Goal: Information Seeking & Learning: Learn about a topic

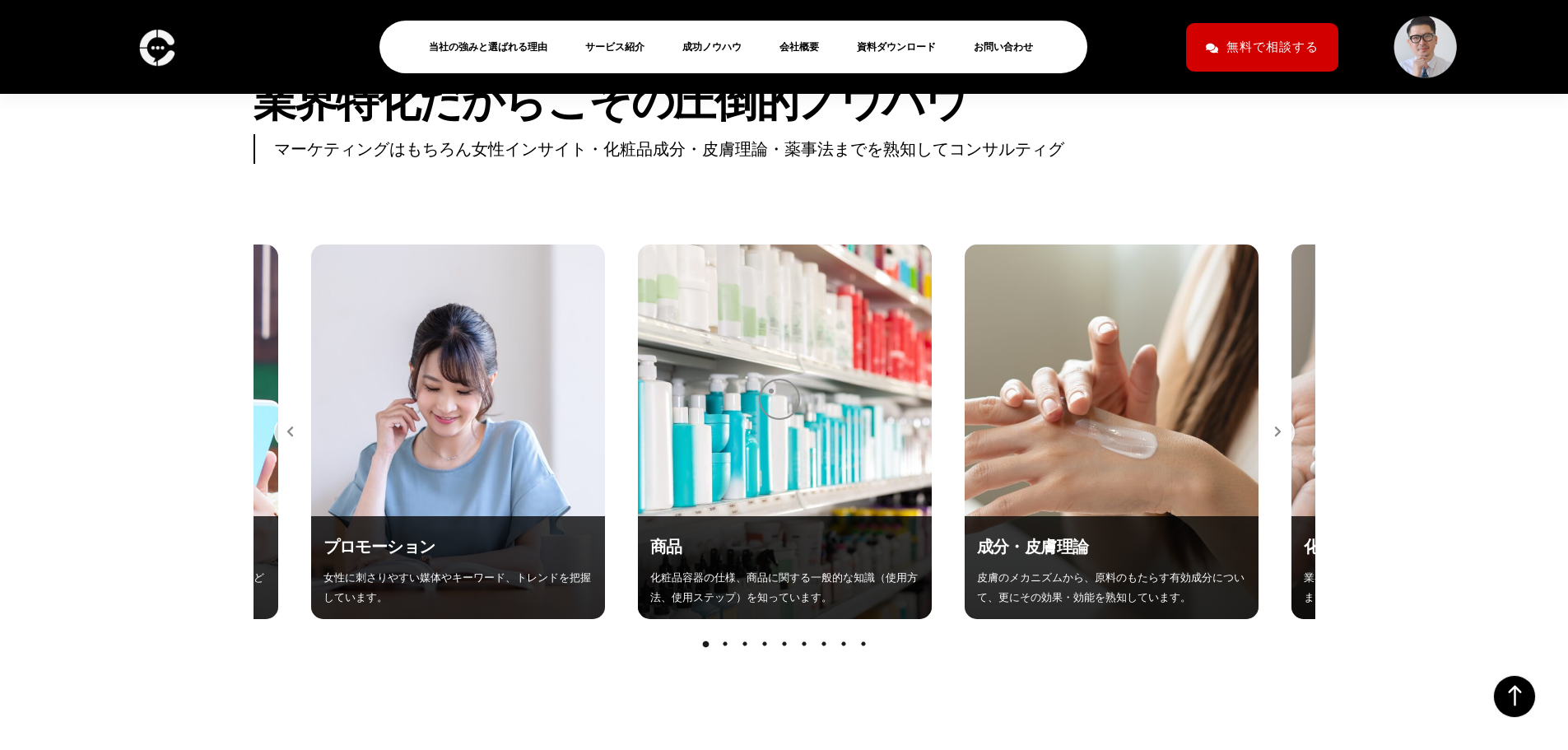
scroll to position [5876, 0]
click at [1275, 425] on icon "button" at bounding box center [1278, 431] width 7 height 12
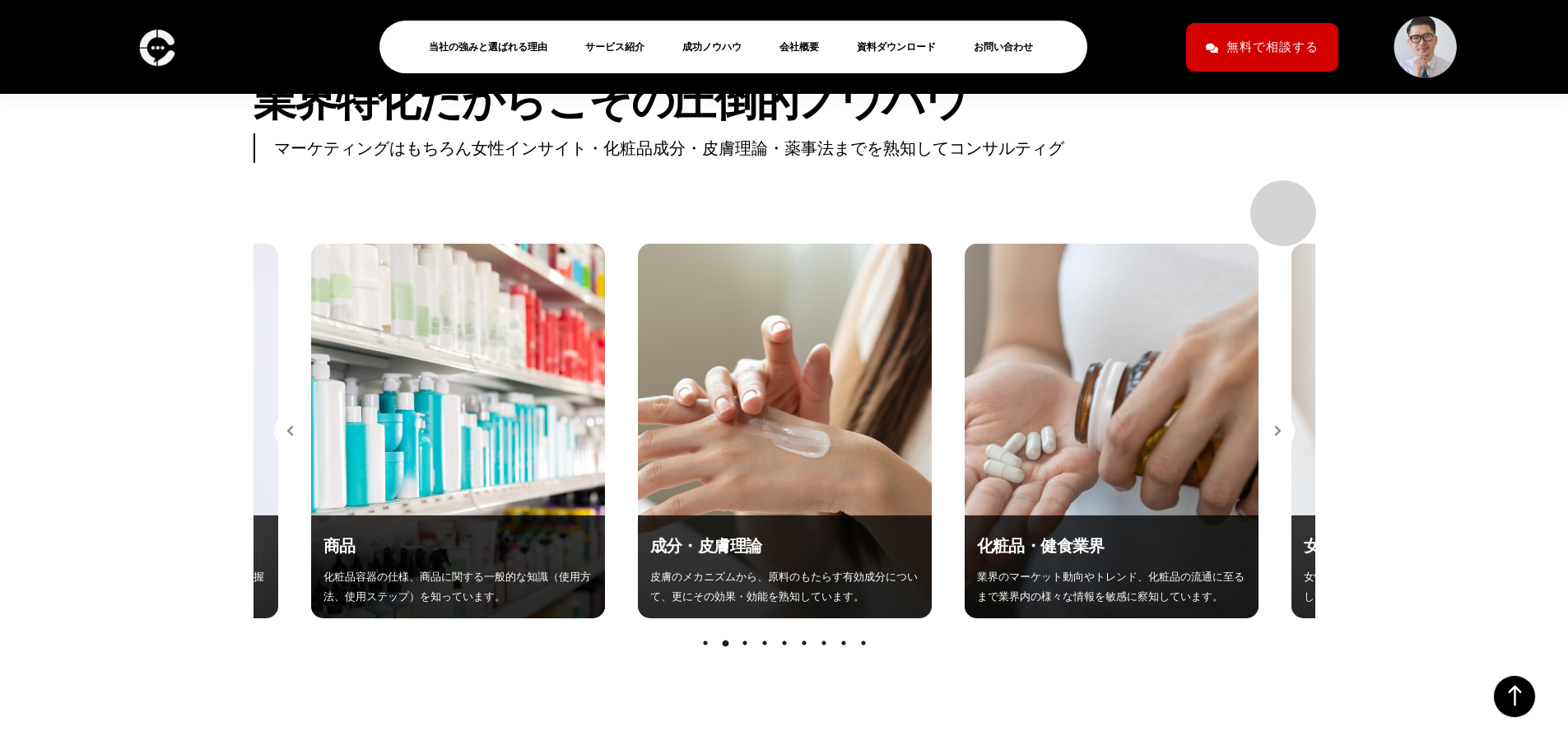
click at [1275, 425] on icon "button" at bounding box center [1278, 431] width 7 height 12
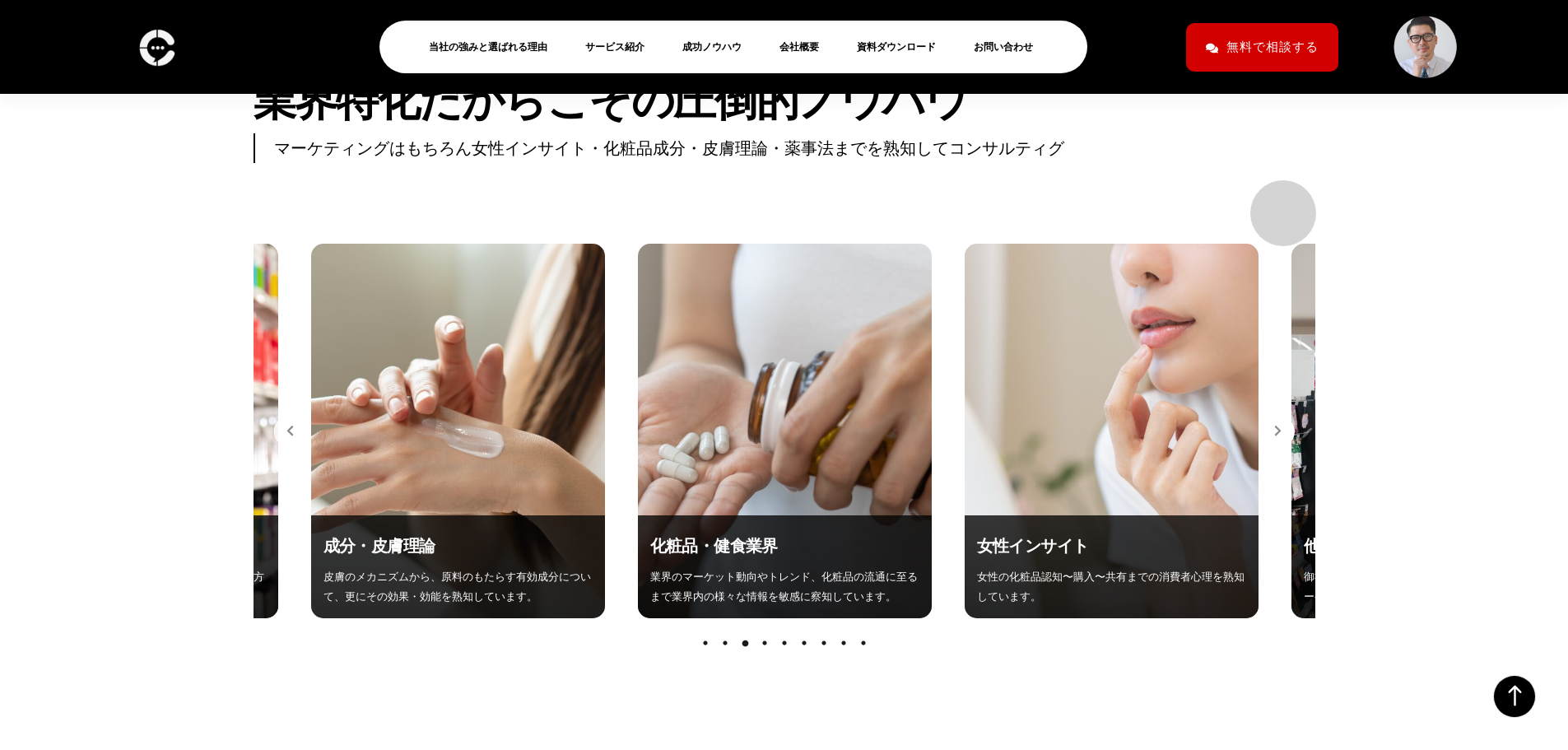
click at [1275, 425] on icon "button" at bounding box center [1278, 431] width 7 height 12
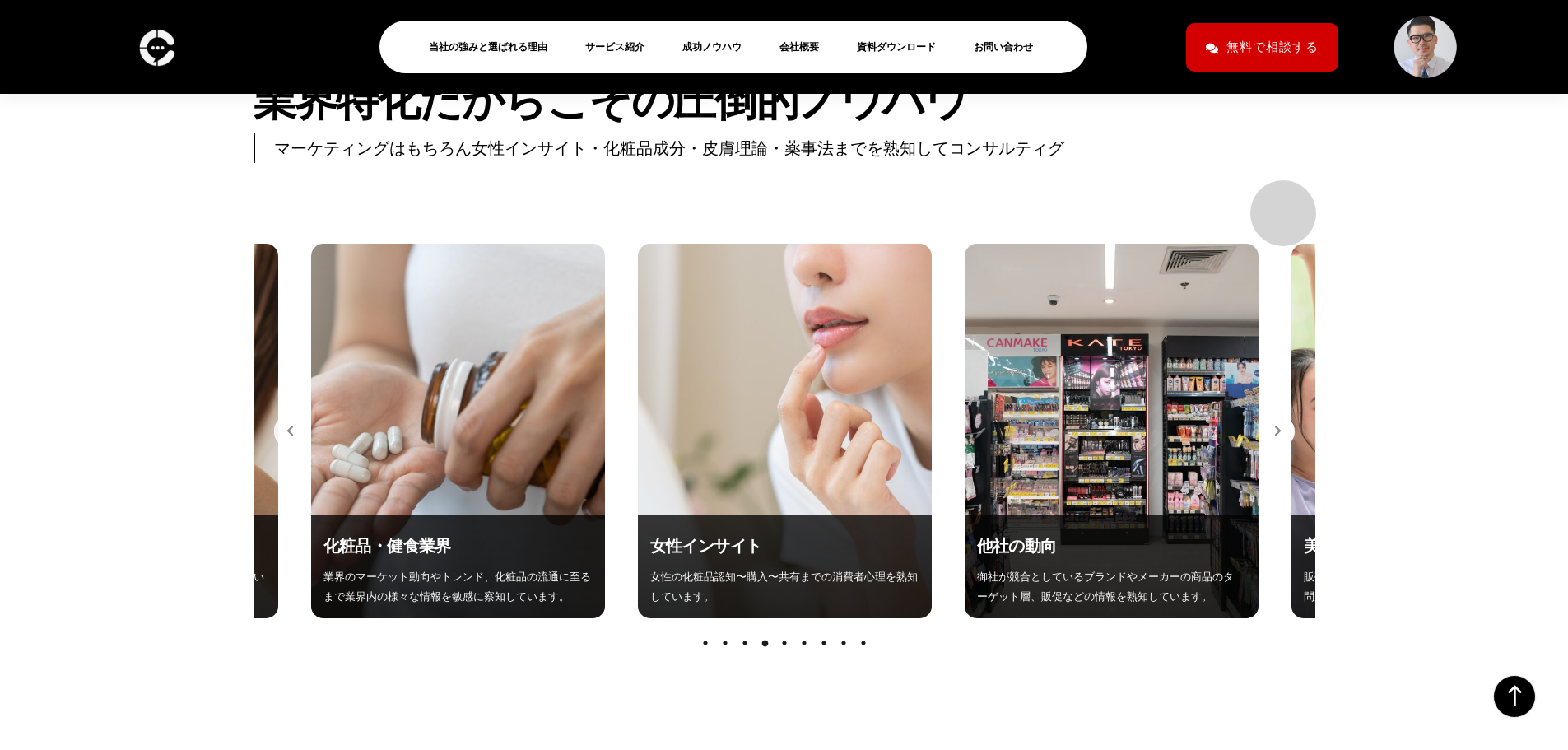
click at [1275, 425] on icon "button" at bounding box center [1278, 431] width 7 height 12
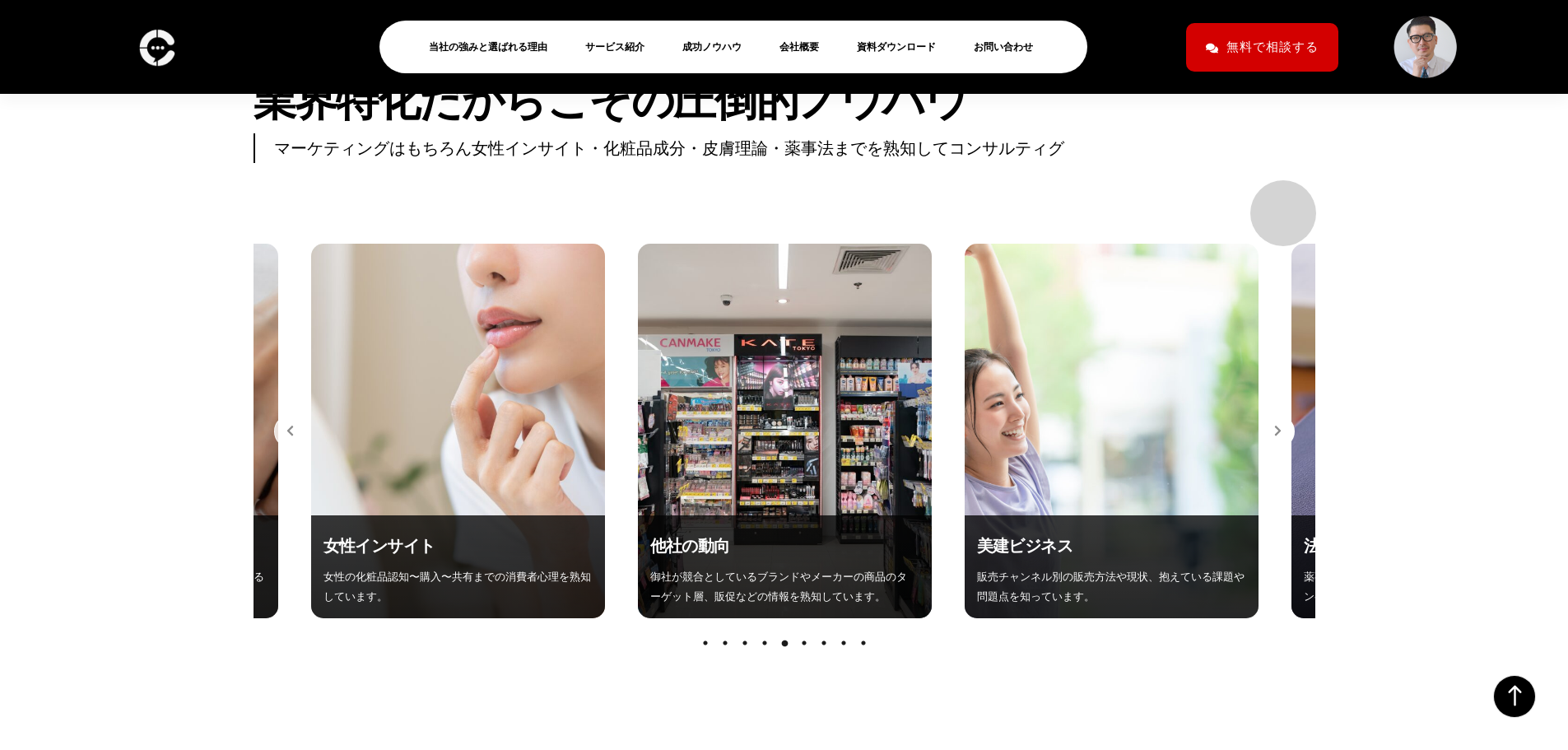
click at [1275, 425] on icon "button" at bounding box center [1278, 431] width 7 height 12
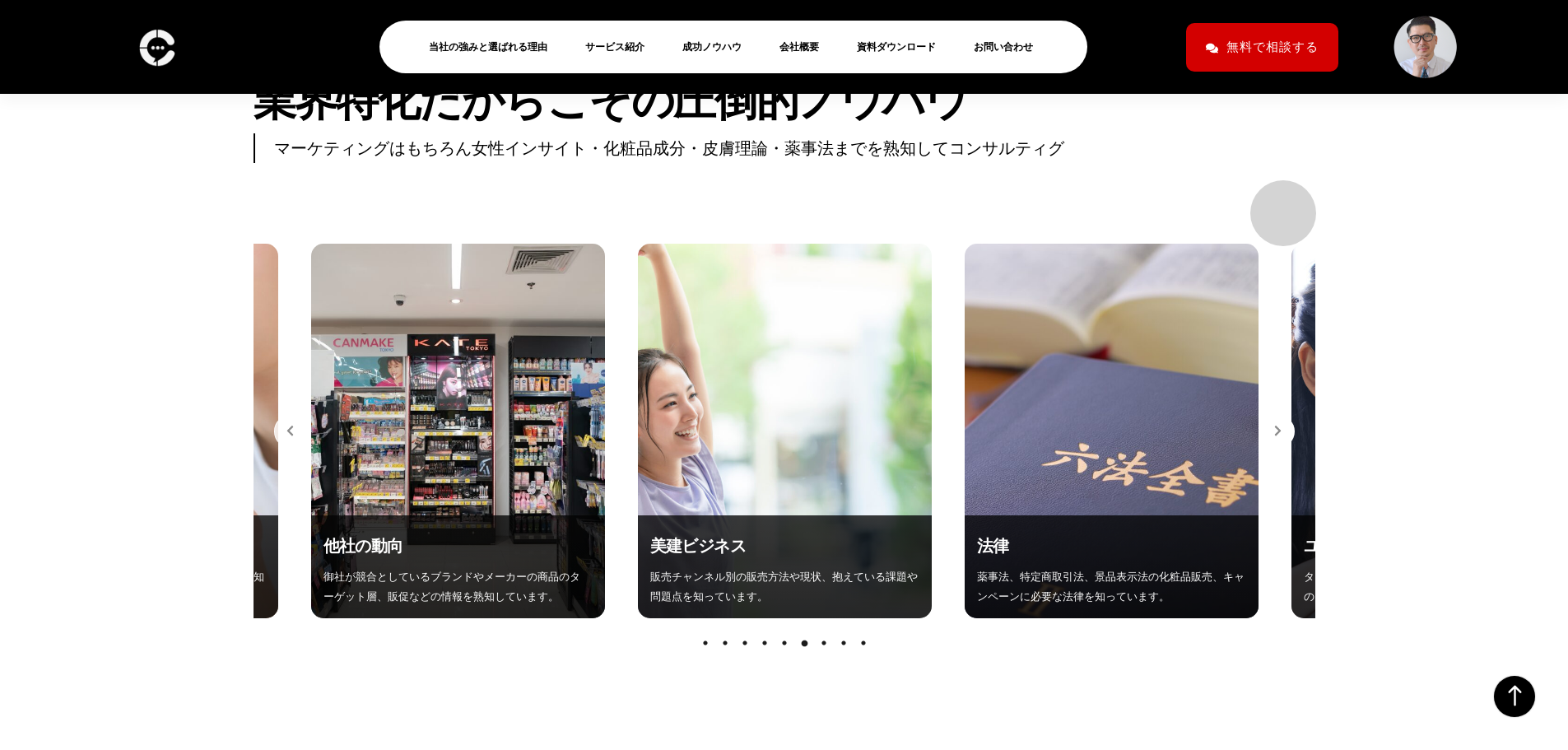
click at [1275, 425] on icon "button" at bounding box center [1278, 431] width 7 height 12
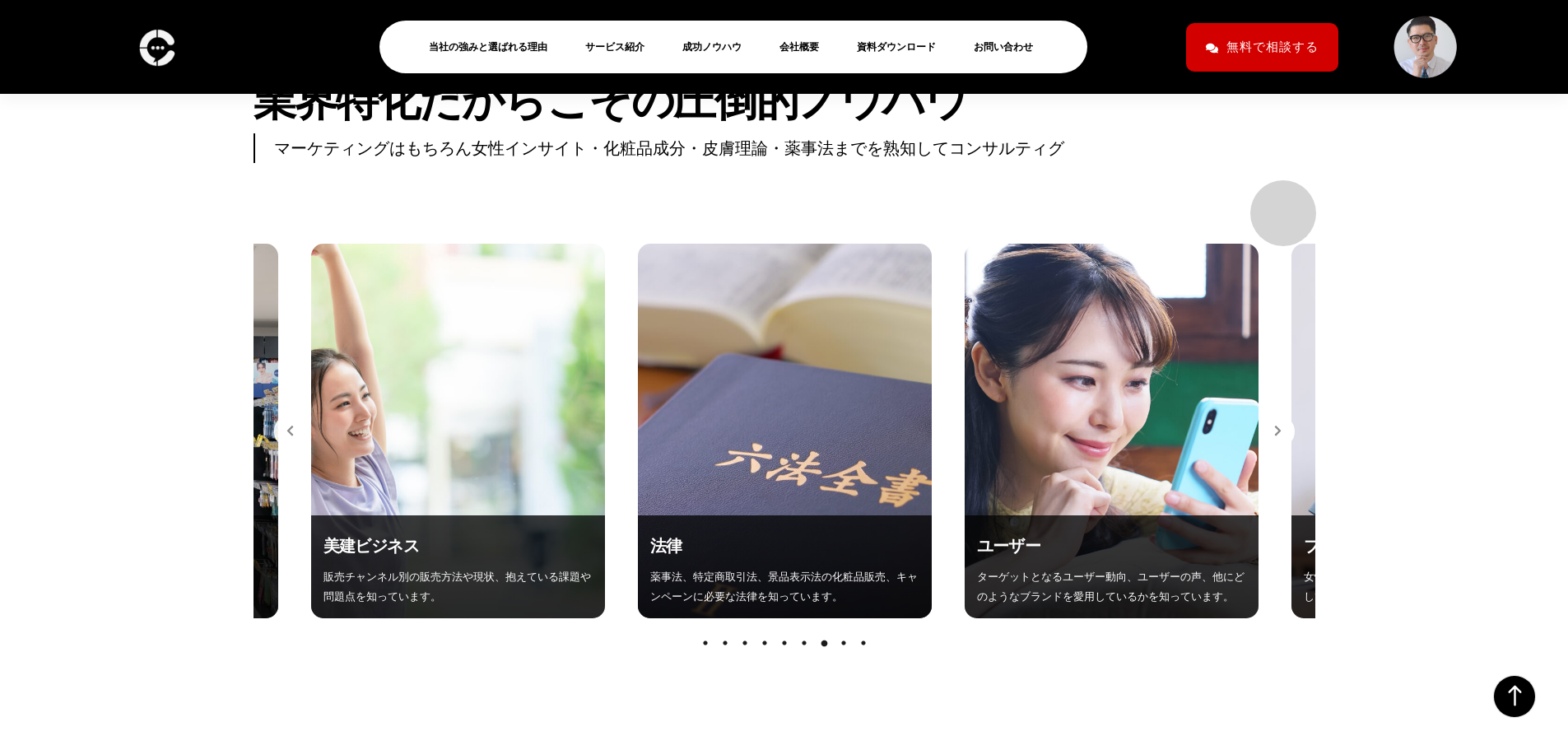
click at [1275, 425] on icon "button" at bounding box center [1278, 431] width 7 height 12
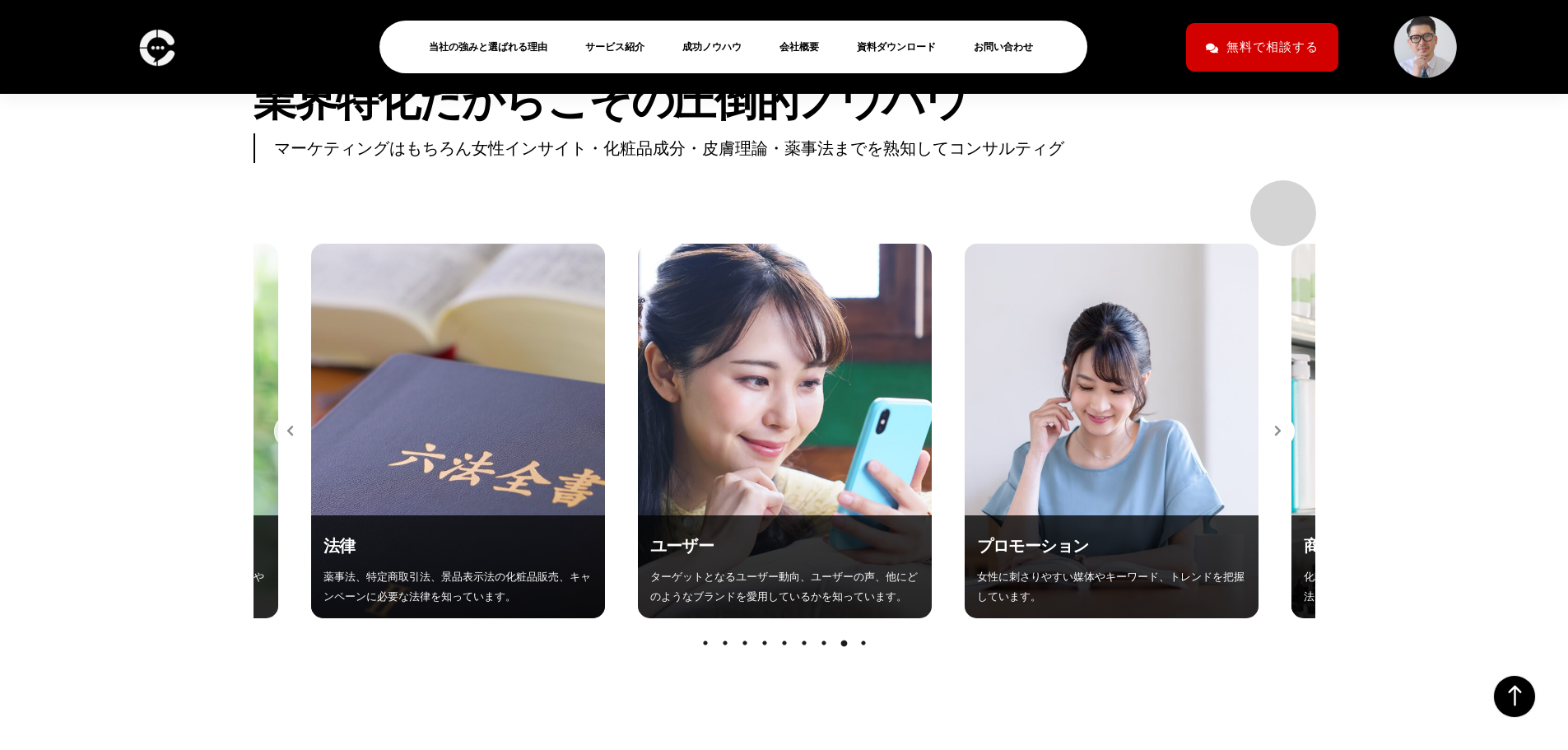
click at [1275, 425] on icon "button" at bounding box center [1278, 431] width 7 height 12
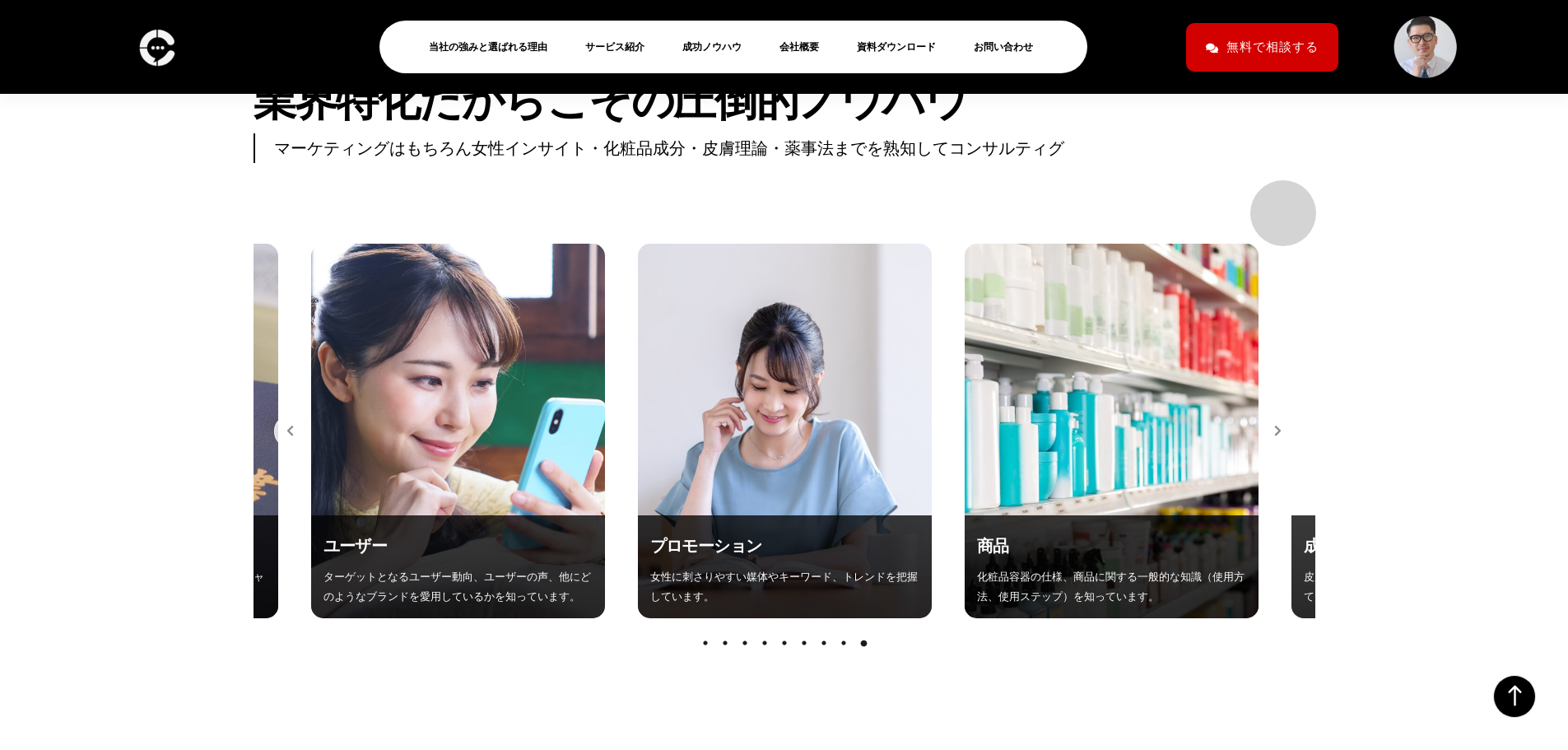
click at [1275, 425] on icon "button" at bounding box center [1278, 431] width 7 height 12
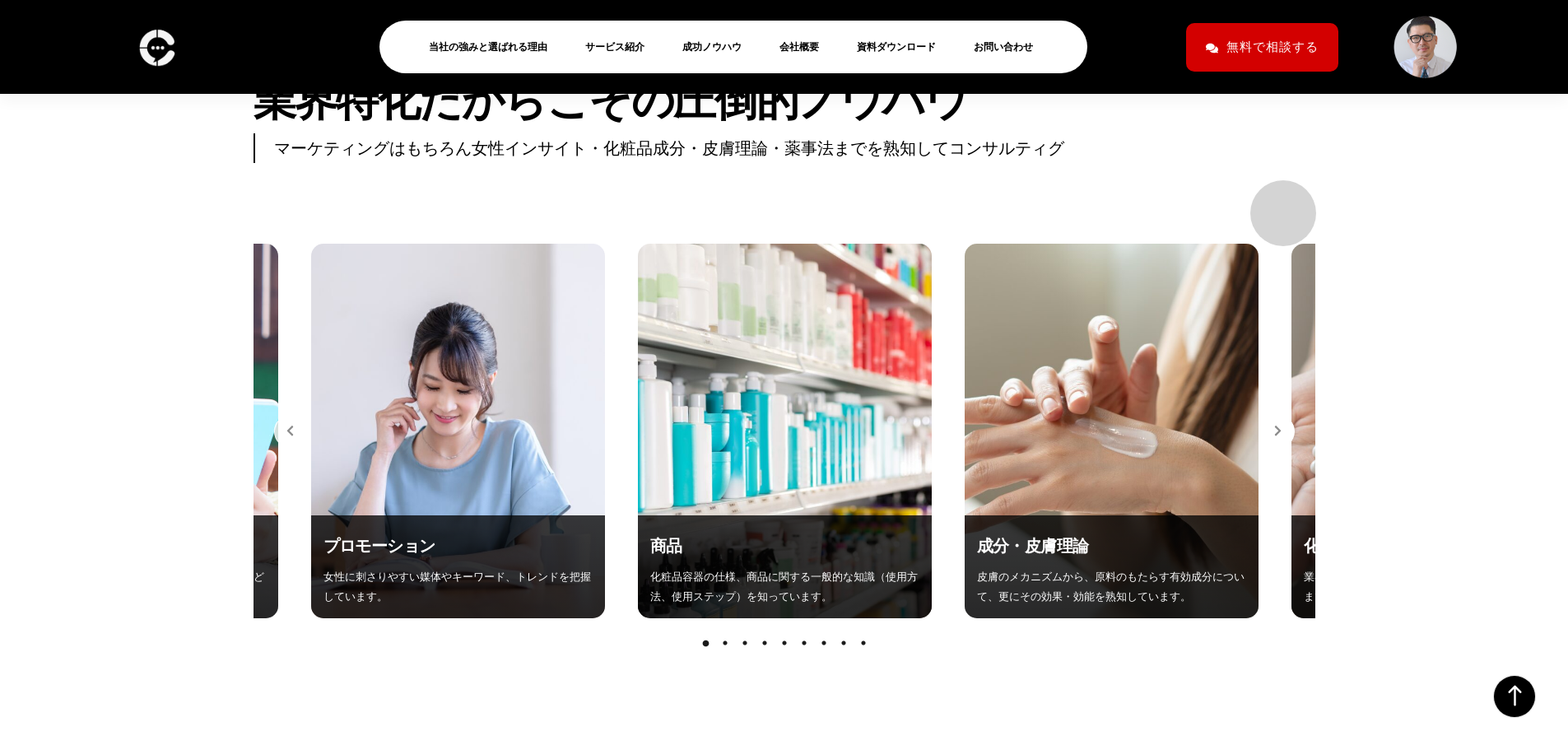
click at [1275, 425] on icon "button" at bounding box center [1278, 431] width 7 height 12
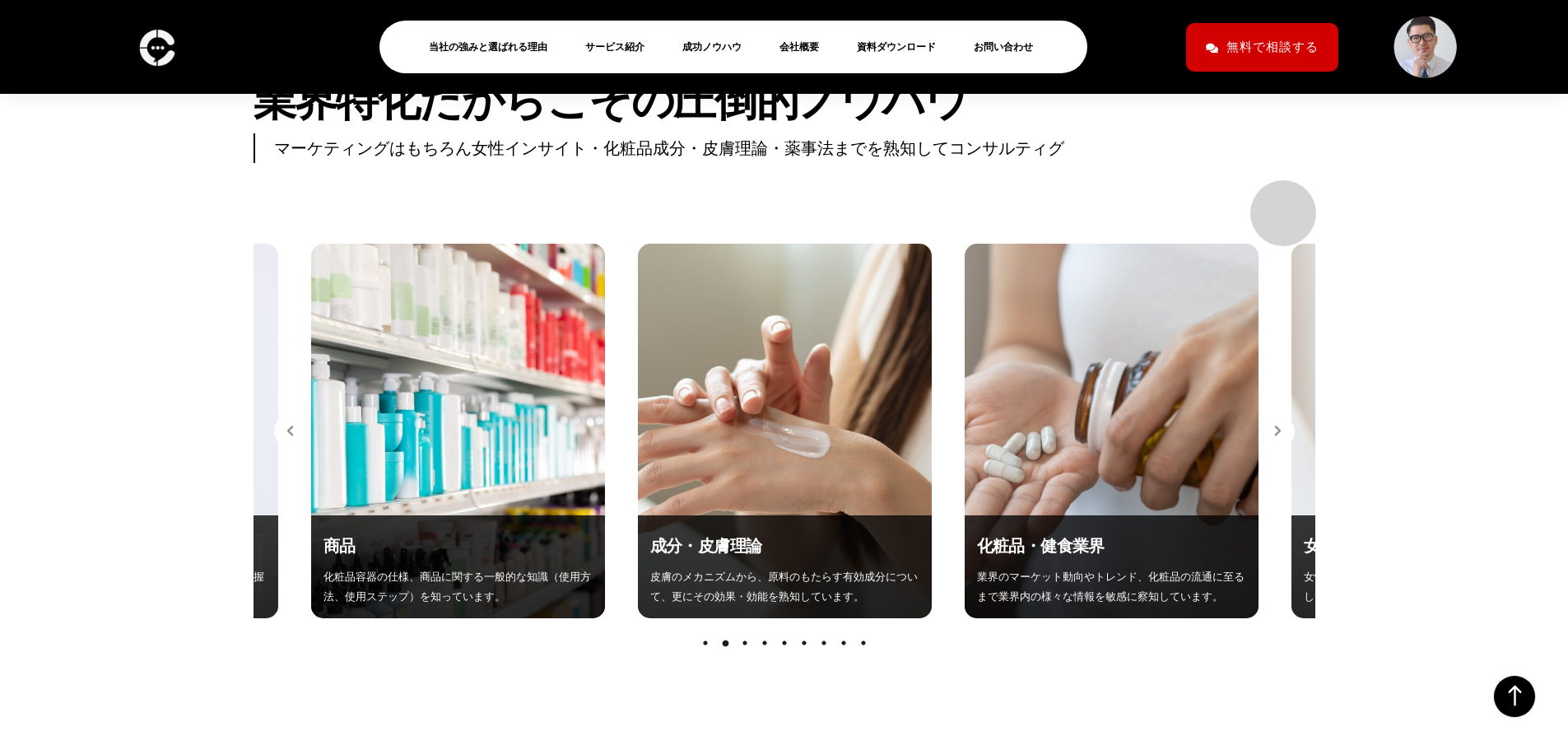
click at [1275, 425] on icon "button" at bounding box center [1278, 431] width 7 height 12
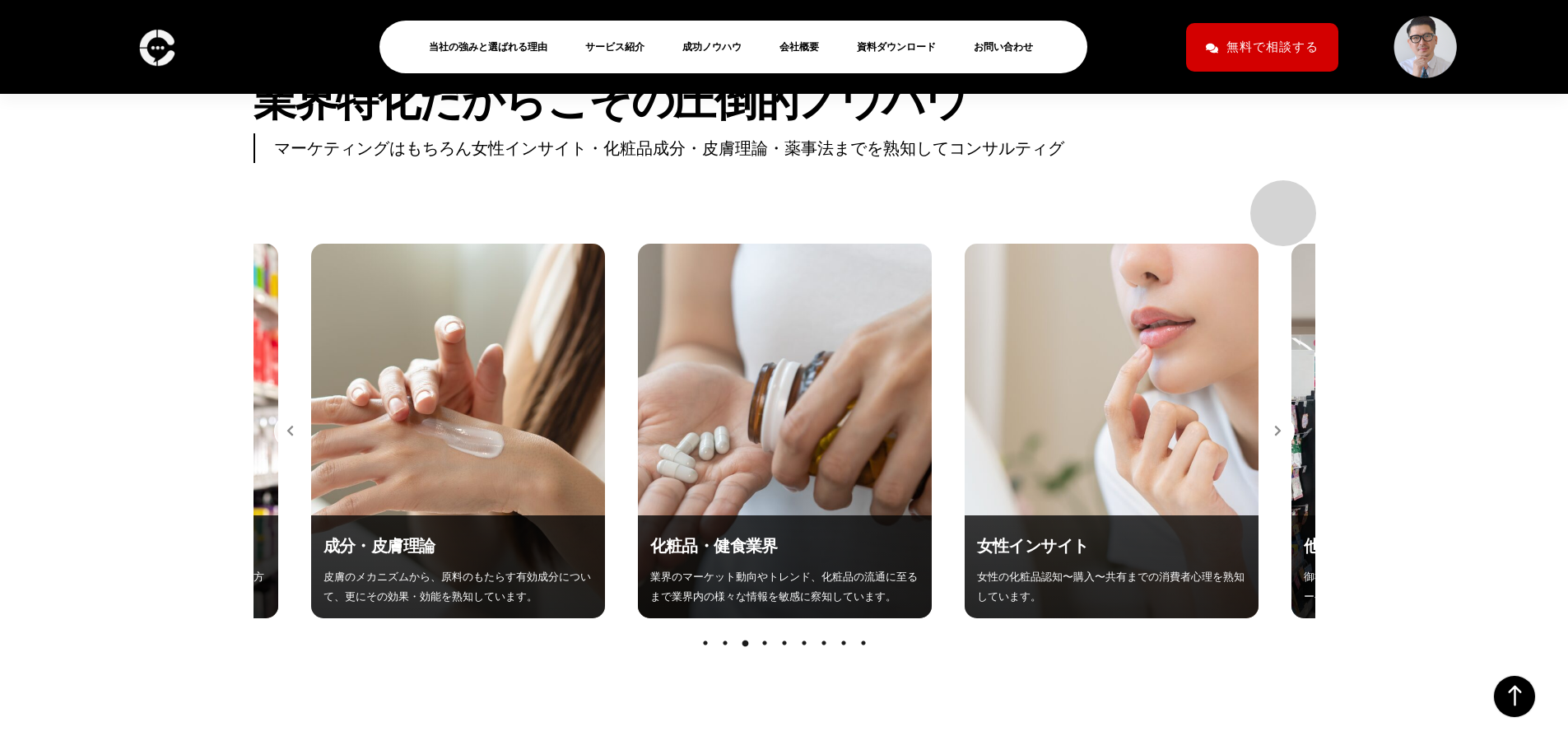
click at [1275, 425] on icon "button" at bounding box center [1278, 431] width 7 height 12
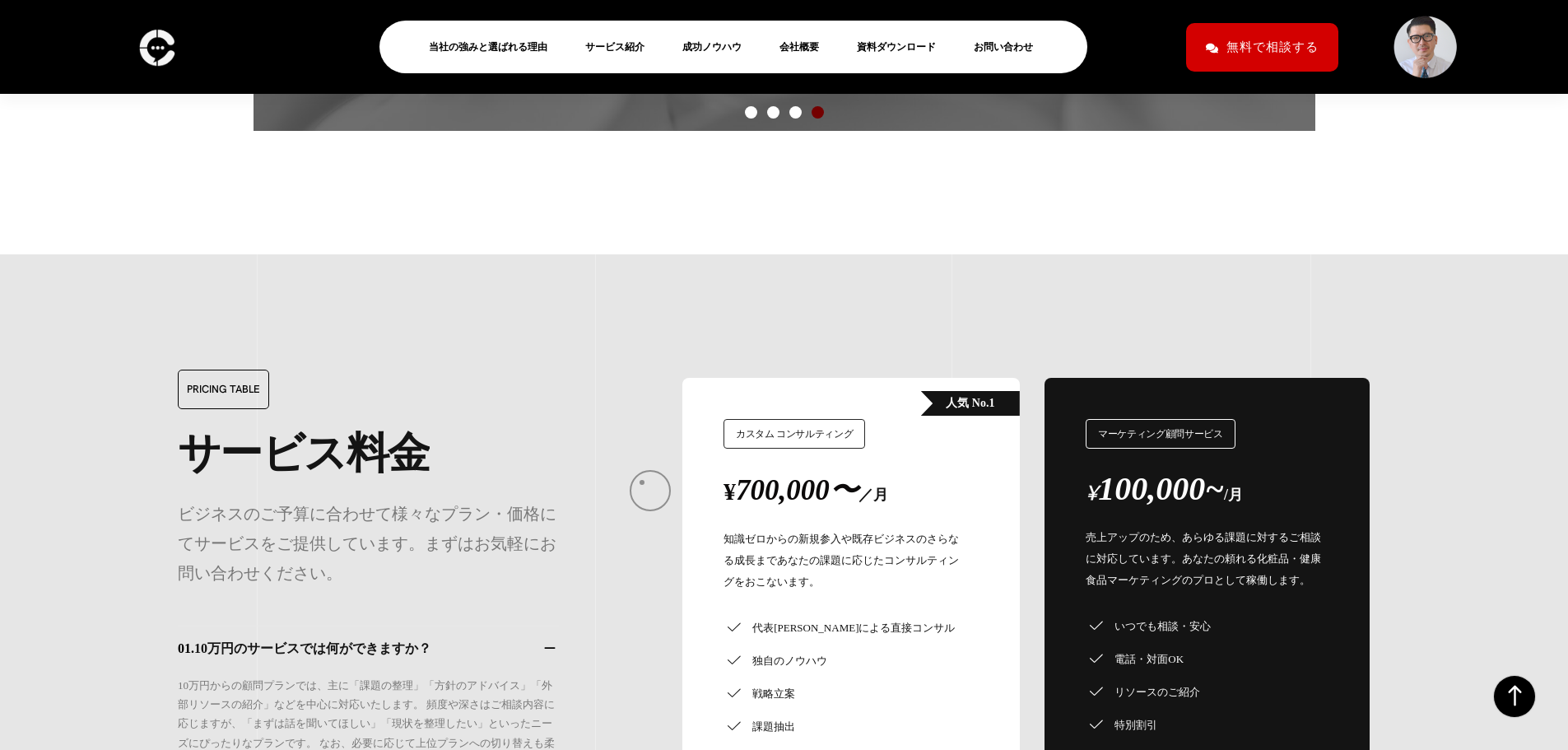
scroll to position [13829, 0]
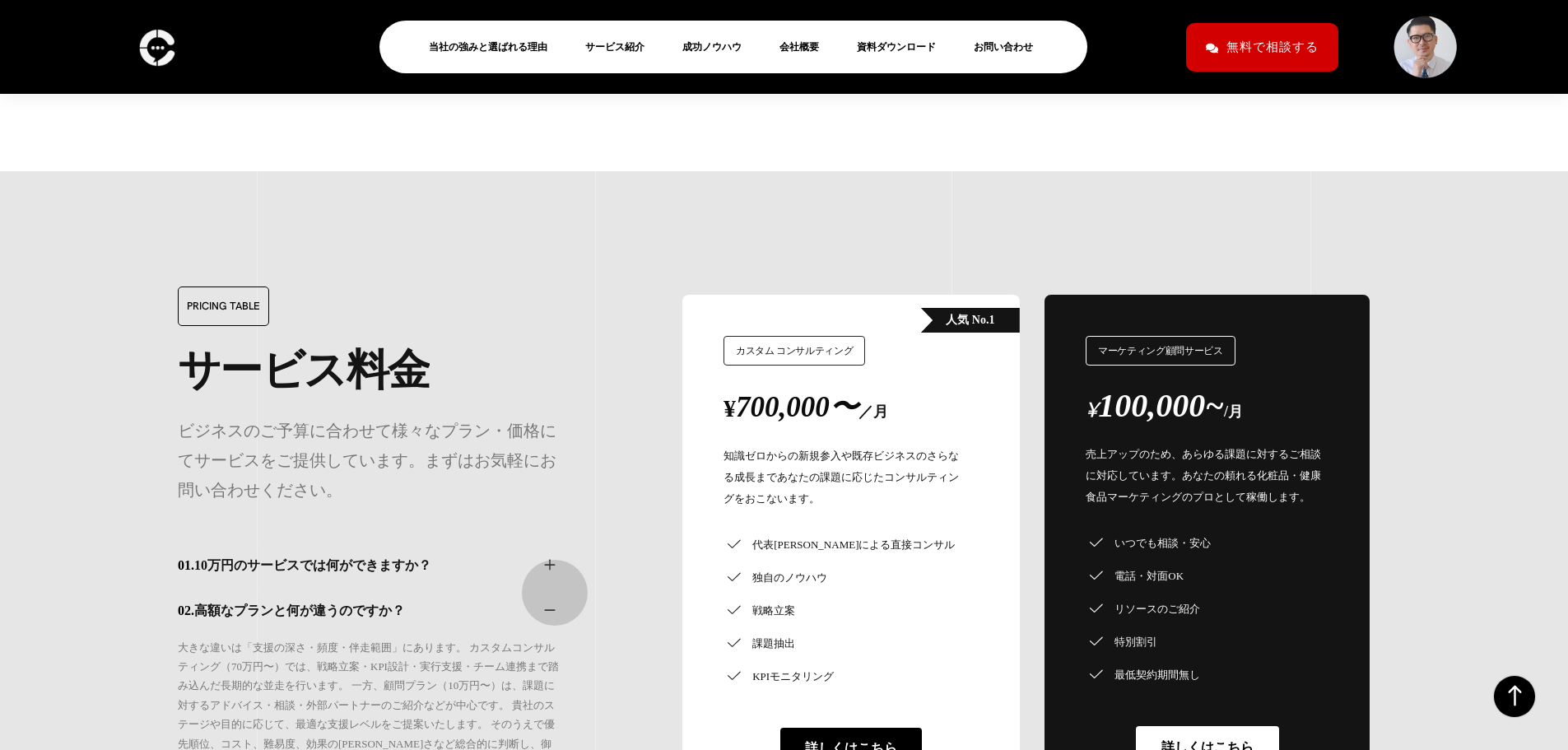
scroll to position [13912, 0]
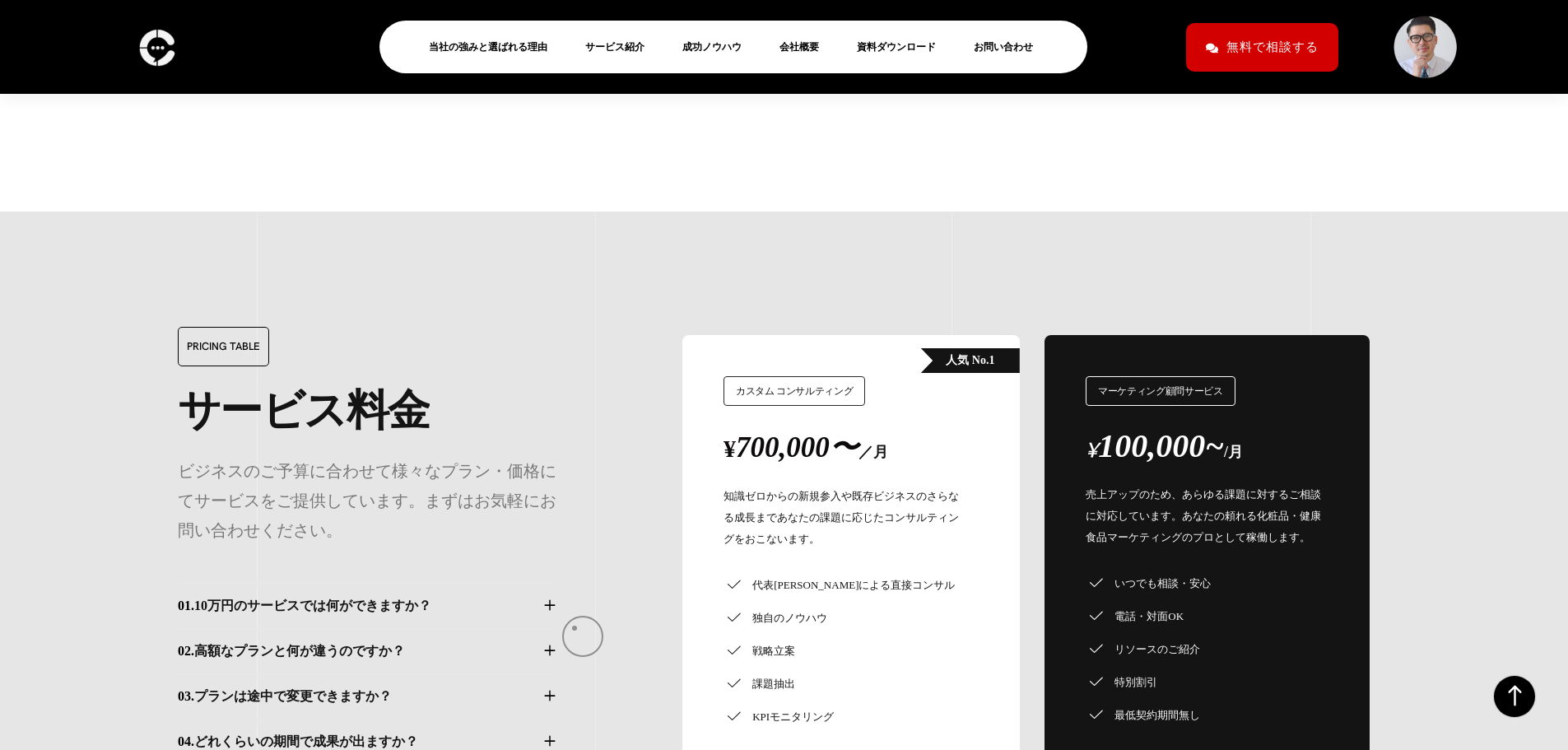
scroll to position [13868, 0]
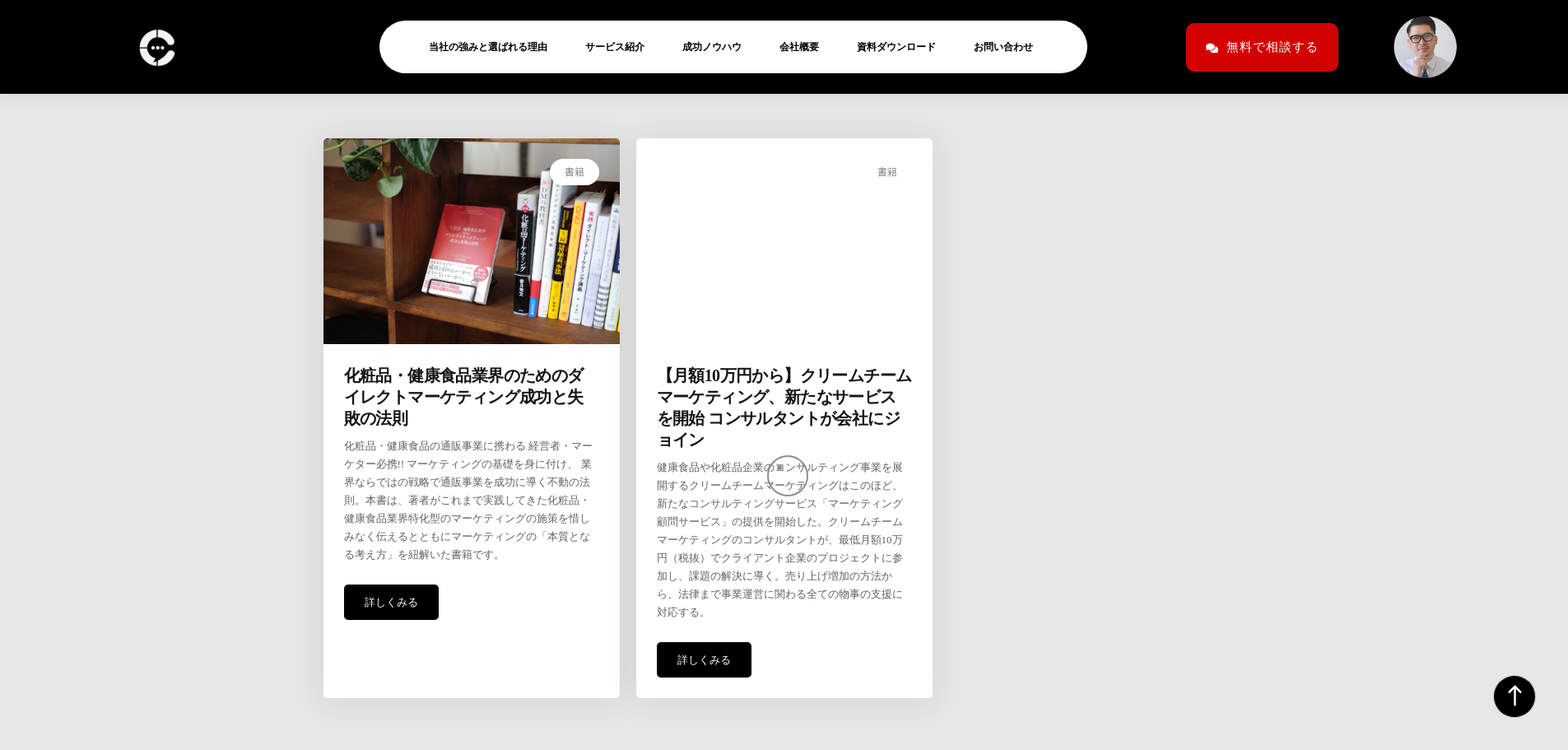
scroll to position [5607, 0]
